Goal: Task Accomplishment & Management: Manage account settings

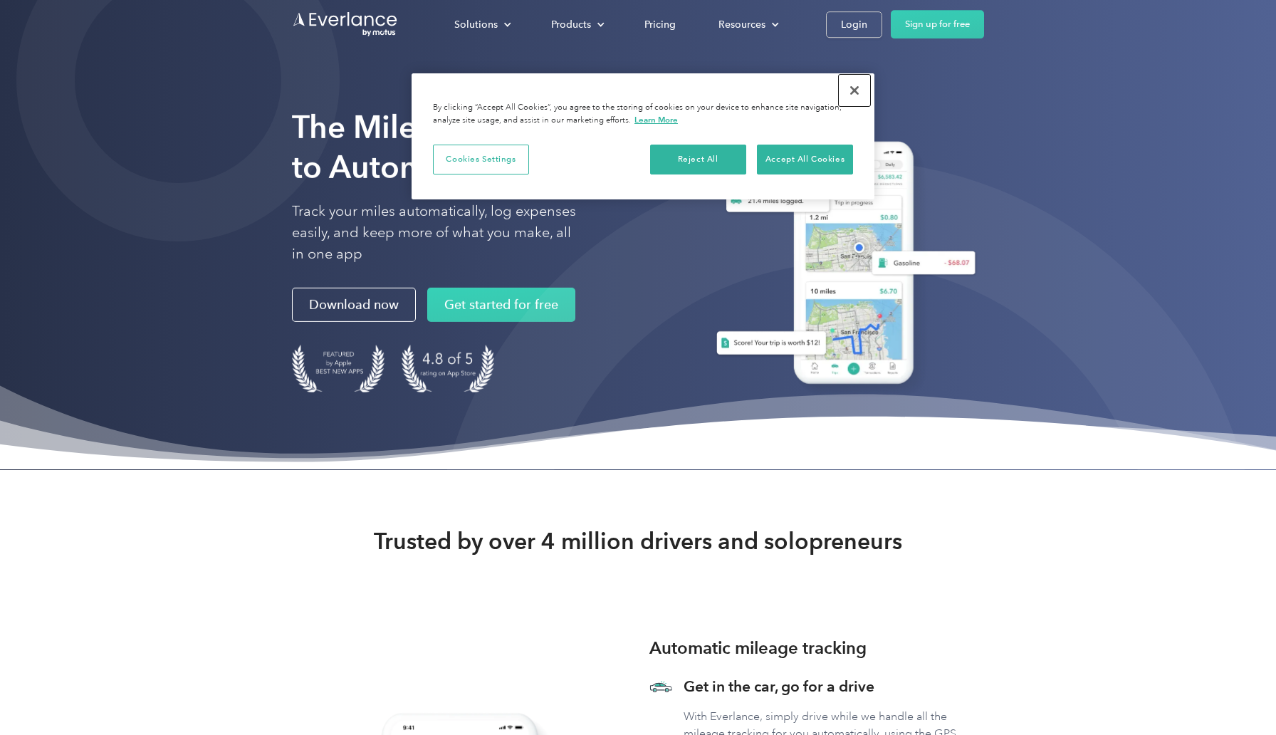
click at [853, 100] on button "Close" at bounding box center [854, 90] width 31 height 31
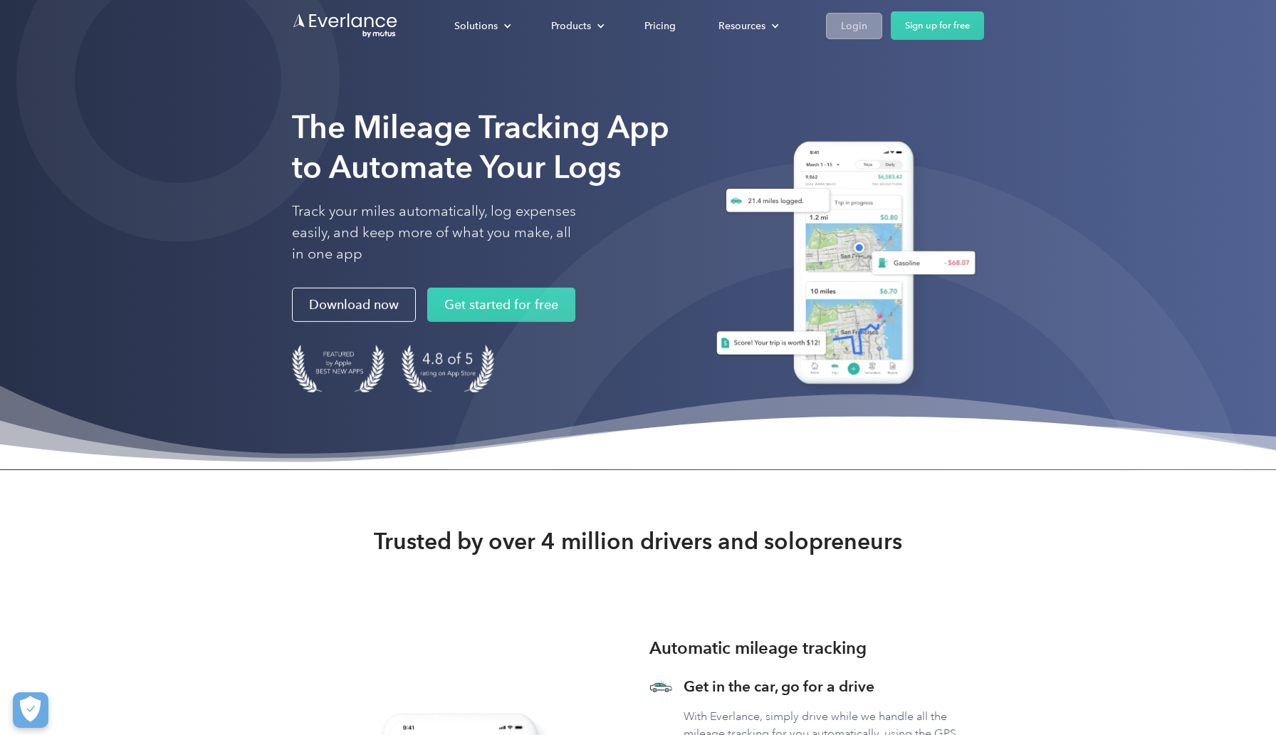
click at [856, 31] on div "Login" at bounding box center [854, 26] width 26 height 18
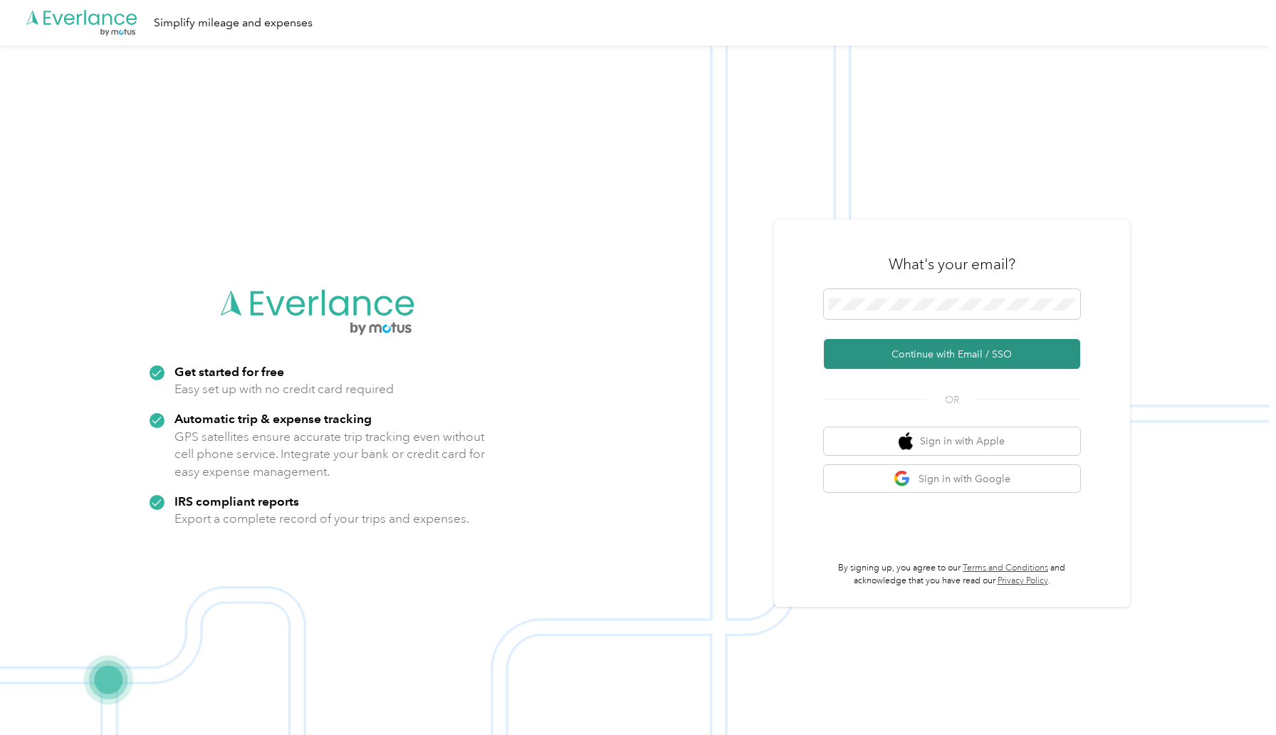
click at [947, 350] on button "Continue with Email / SSO" at bounding box center [952, 354] width 256 height 30
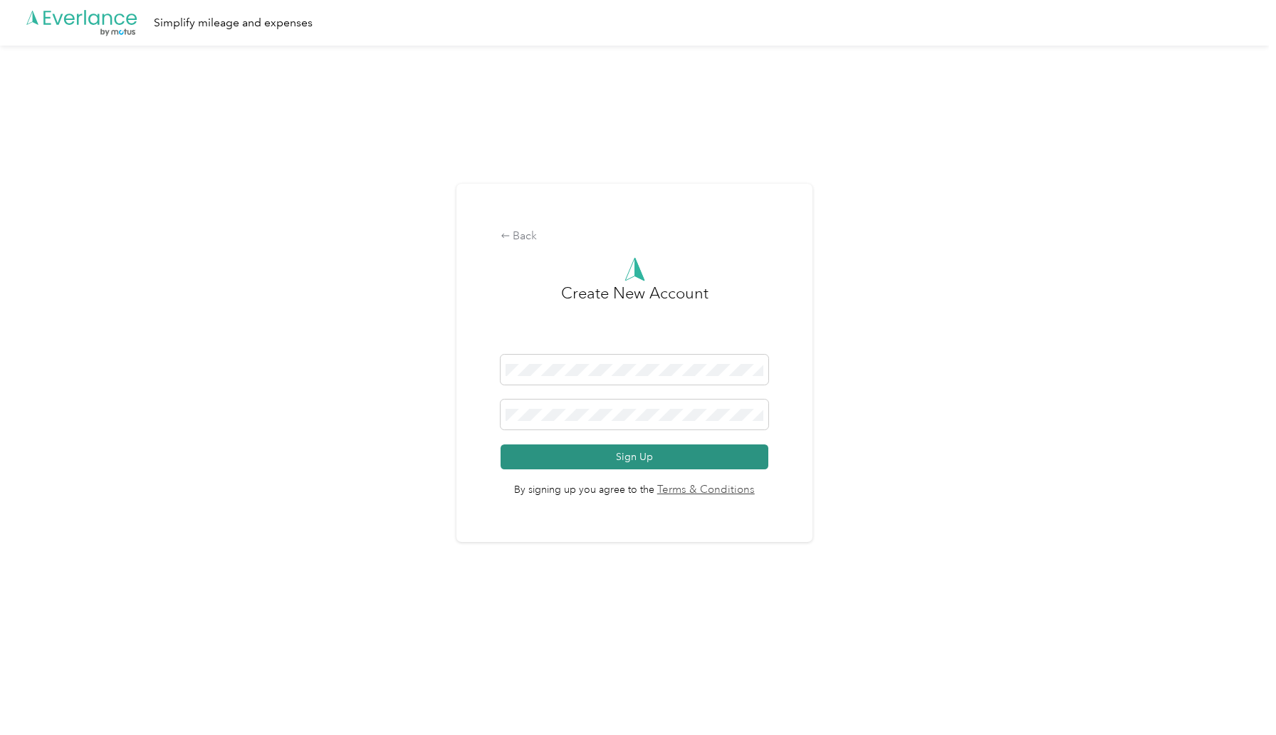
click at [615, 468] on button "Sign Up" at bounding box center [635, 456] width 268 height 25
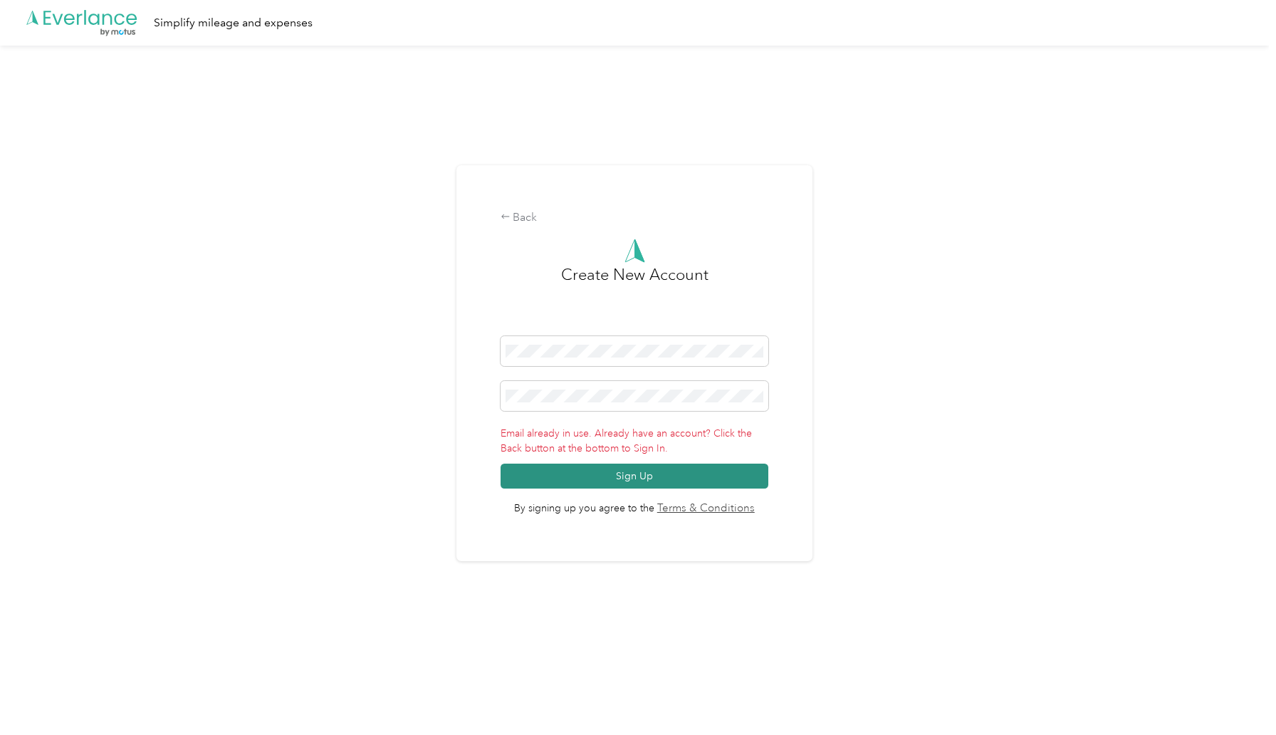
click at [673, 466] on button "Sign Up" at bounding box center [635, 476] width 268 height 25
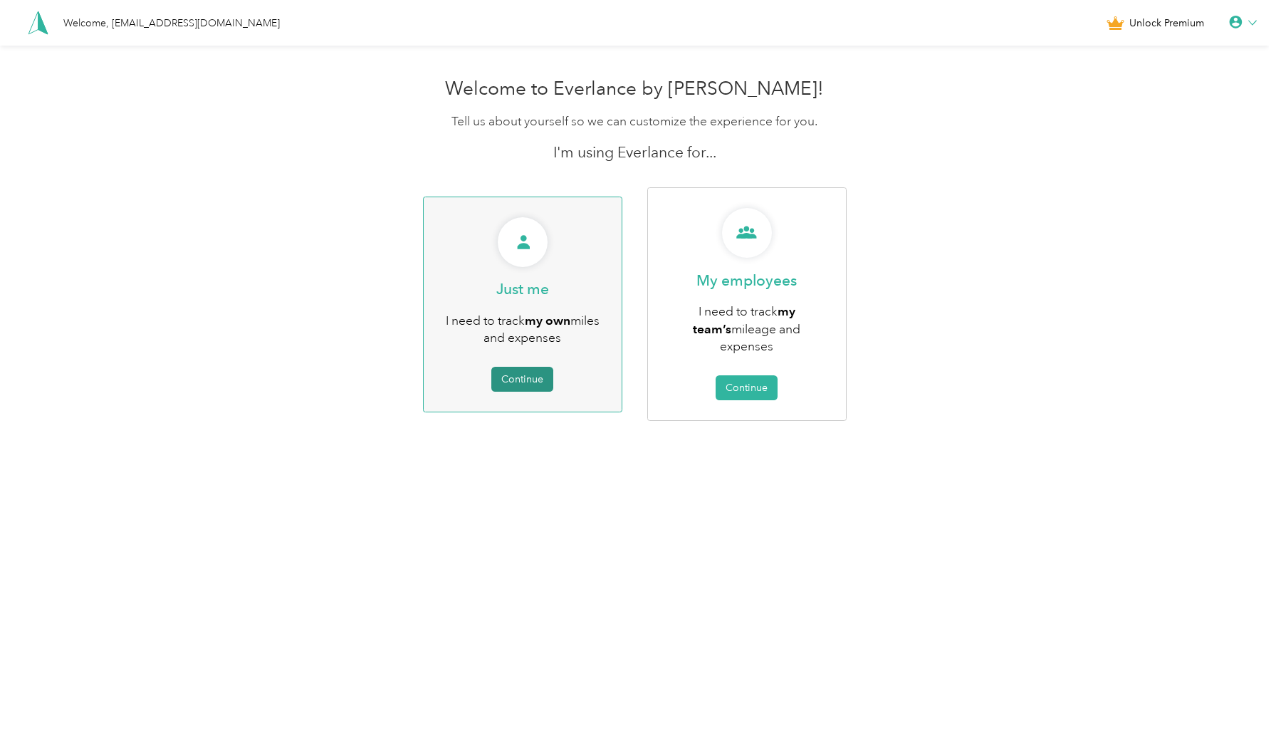
click at [548, 477] on html "Welcome, rgkharlamov@gmail.com Unlock Premium Welcome to Everlance by Motus! Te…" at bounding box center [634, 367] width 1269 height 735
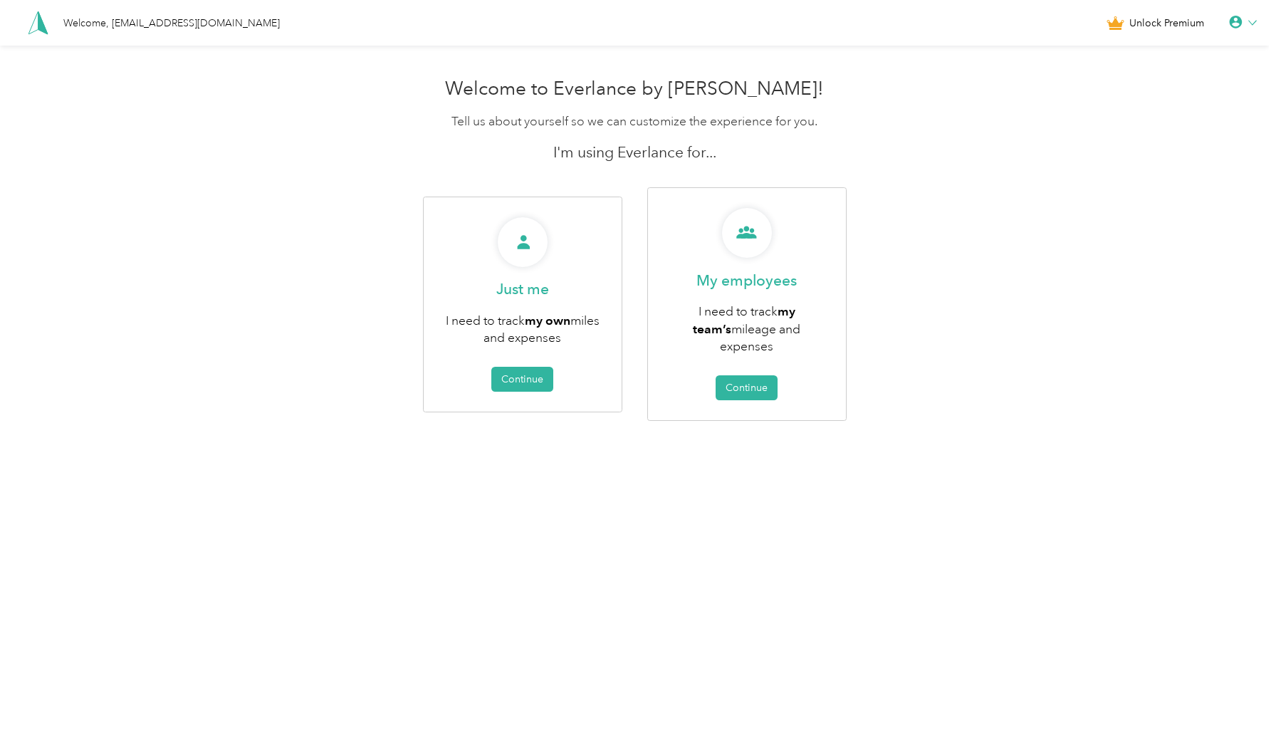
click at [1200, 162] on div "Welcome to Everlance by Motus! Tell us about yourself so we can customize the e…" at bounding box center [634, 281] width 1269 height 420
click at [1266, 24] on div "Welcome, rgkharlamov@gmail.com Unlock Premium" at bounding box center [634, 23] width 1269 height 46
click at [1257, 23] on icon at bounding box center [1253, 23] width 9 height 9
click at [1066, 494] on html "Welcome, rgkharlamov@gmail.com Unlock Premium Welcome to Everlance by Motus! Te…" at bounding box center [634, 367] width 1269 height 735
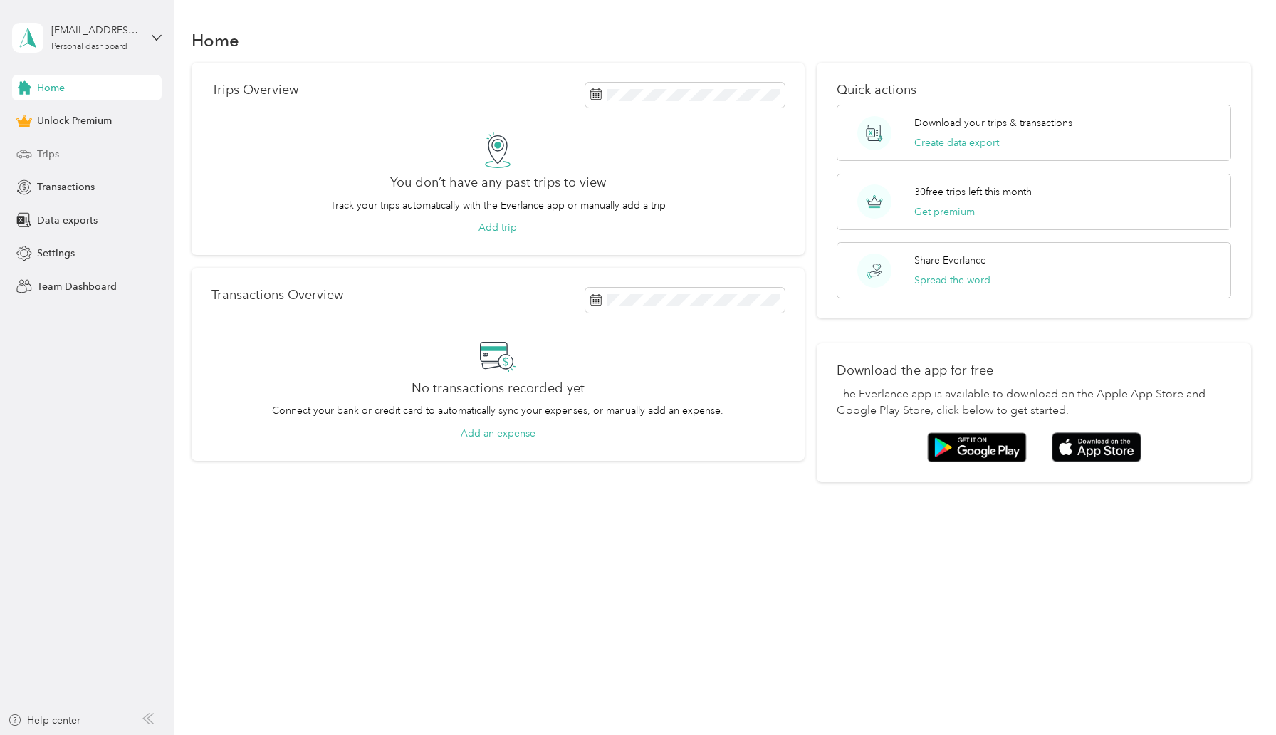
click at [38, 141] on div "Trips" at bounding box center [87, 154] width 150 height 26
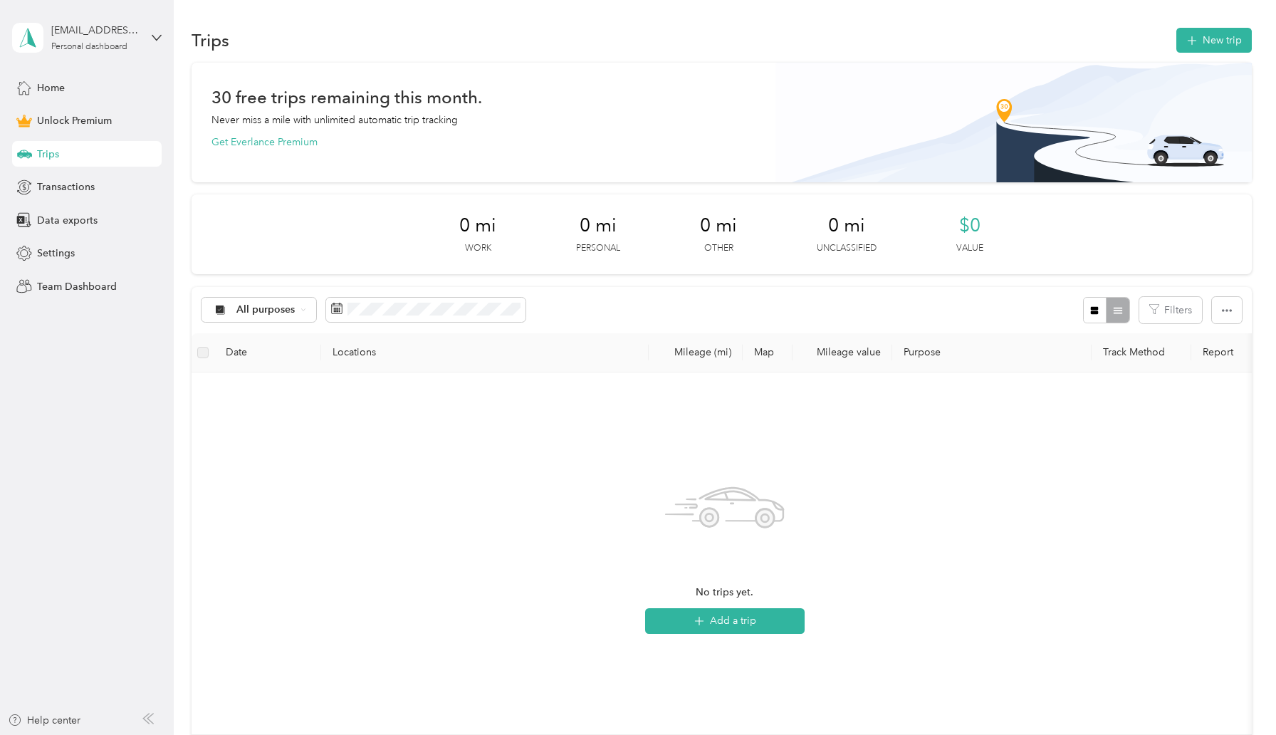
click at [162, 38] on aside "rgkharlamov@gmail.com Personal dashboard Home Unlock Premium Trips Transactions…" at bounding box center [87, 367] width 174 height 735
click at [147, 37] on div "rgkharlamov@gmail.com Personal dashboard" at bounding box center [87, 38] width 150 height 50
click at [37, 124] on div "You’re signed in as rgkharlamov@gmail.com Log out" at bounding box center [162, 99] width 300 height 80
click at [146, 40] on div "rgkharlamov@gmail.com Personal dashboard" at bounding box center [87, 38] width 150 height 50
click at [56, 115] on div "Log out" at bounding box center [52, 117] width 55 height 15
